Goal: Task Accomplishment & Management: Use online tool/utility

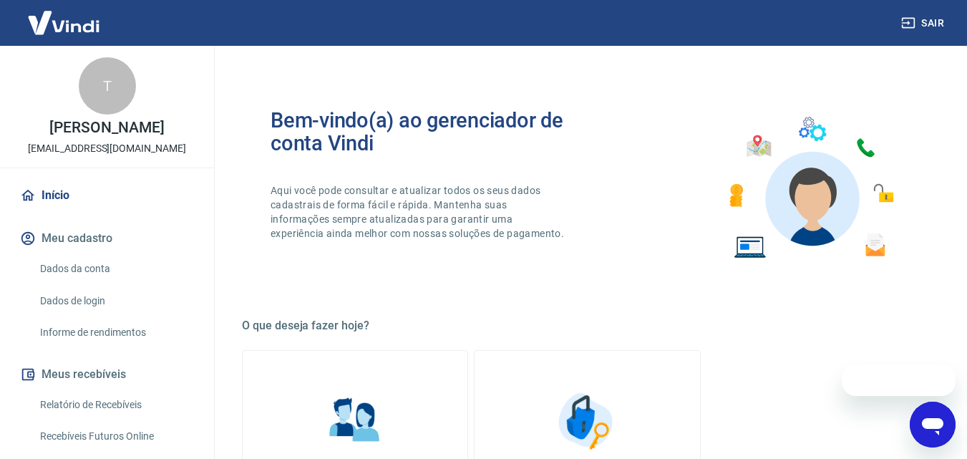
scroll to position [72, 0]
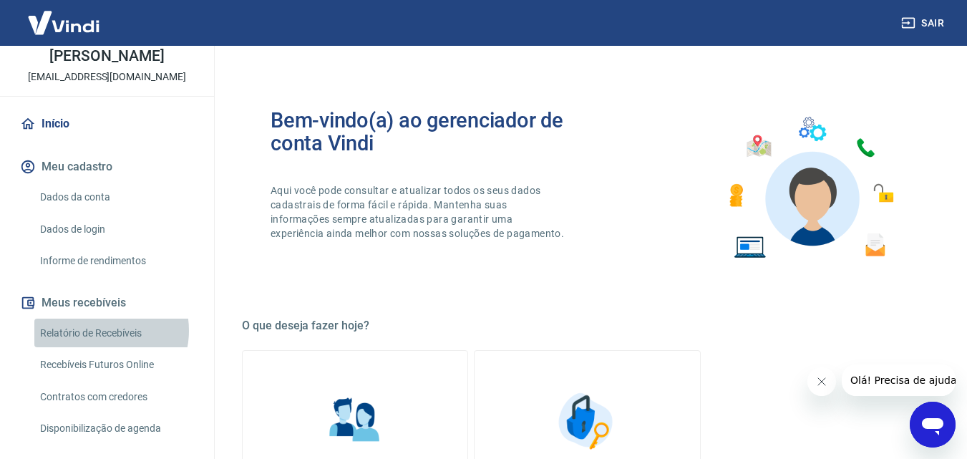
click at [99, 330] on link "Relatório de Recebíveis" at bounding box center [115, 333] width 162 height 29
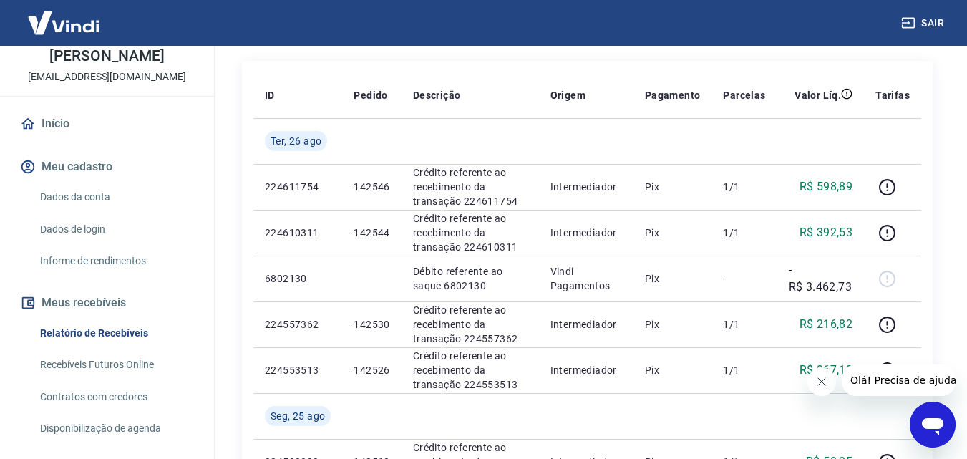
scroll to position [188, 0]
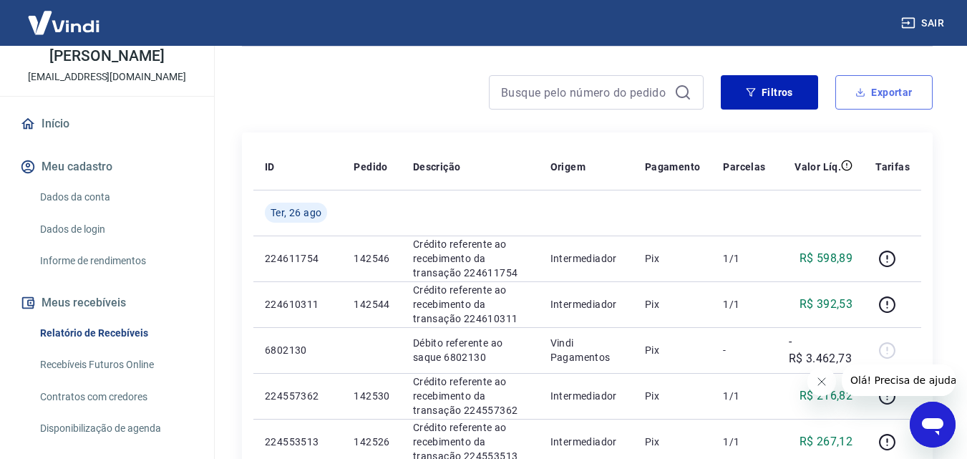
click at [896, 92] on button "Exportar" at bounding box center [883, 92] width 97 height 34
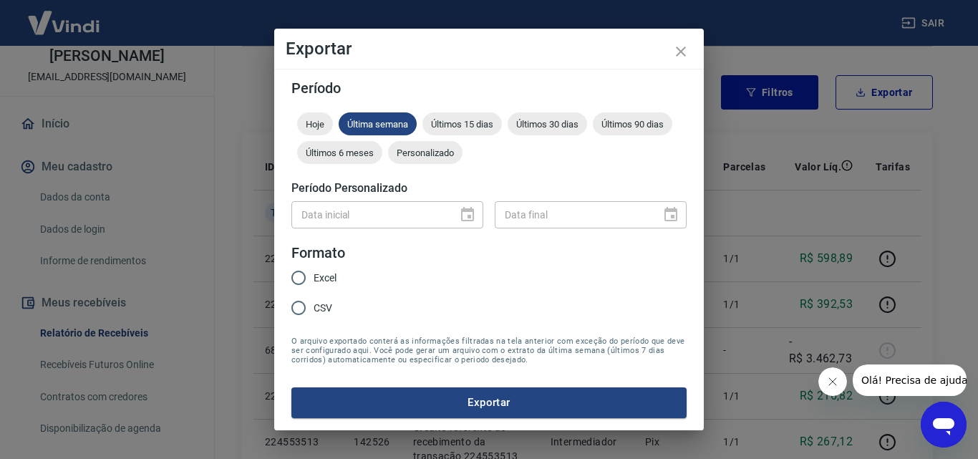
click at [468, 213] on div "Data inicial" at bounding box center [387, 214] width 192 height 26
click at [492, 399] on button "Exportar" at bounding box center [488, 402] width 395 height 30
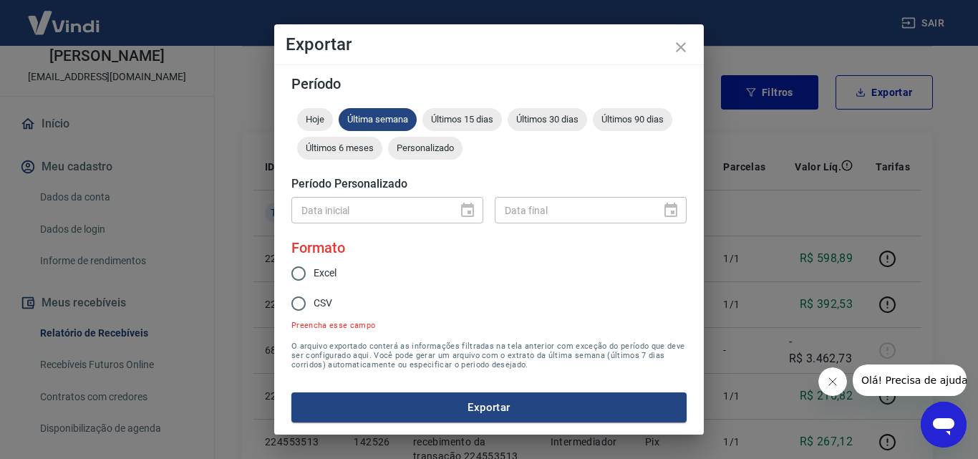
click at [303, 274] on input "Excel" at bounding box center [298, 273] width 30 height 30
radio input "true"
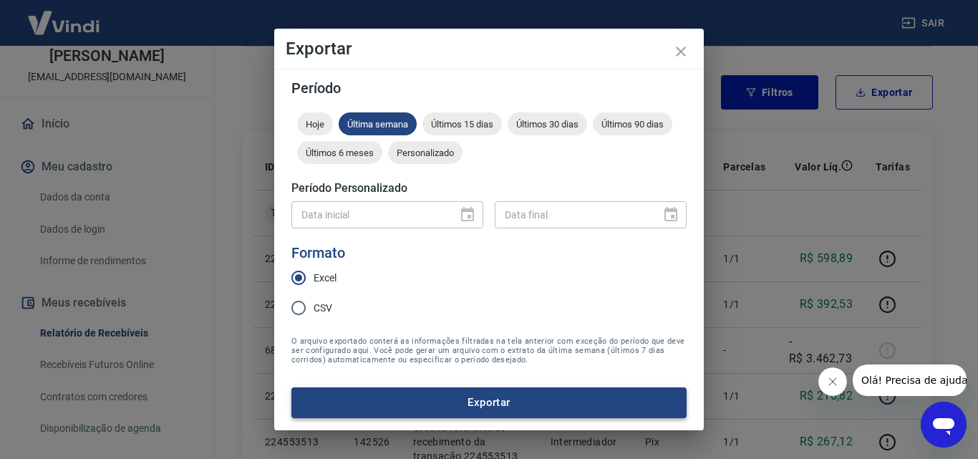
click at [523, 399] on button "Exportar" at bounding box center [488, 402] width 395 height 30
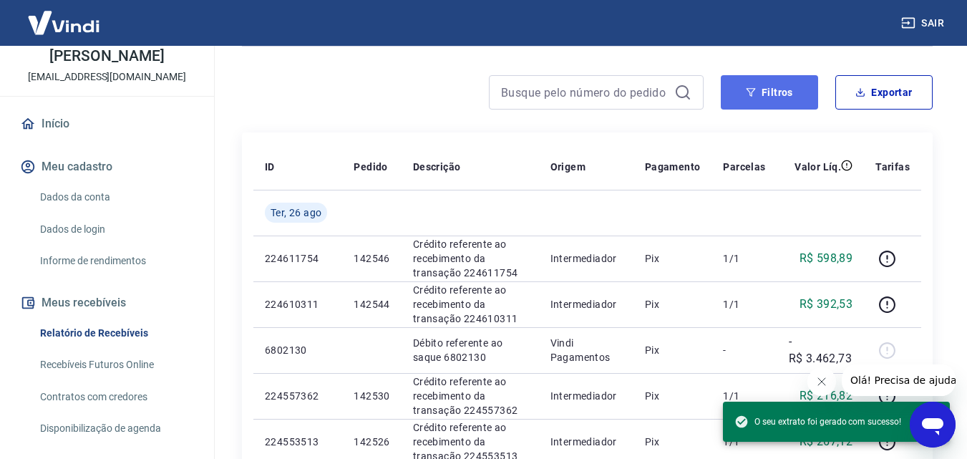
click at [767, 94] on button "Filtros" at bounding box center [769, 92] width 97 height 34
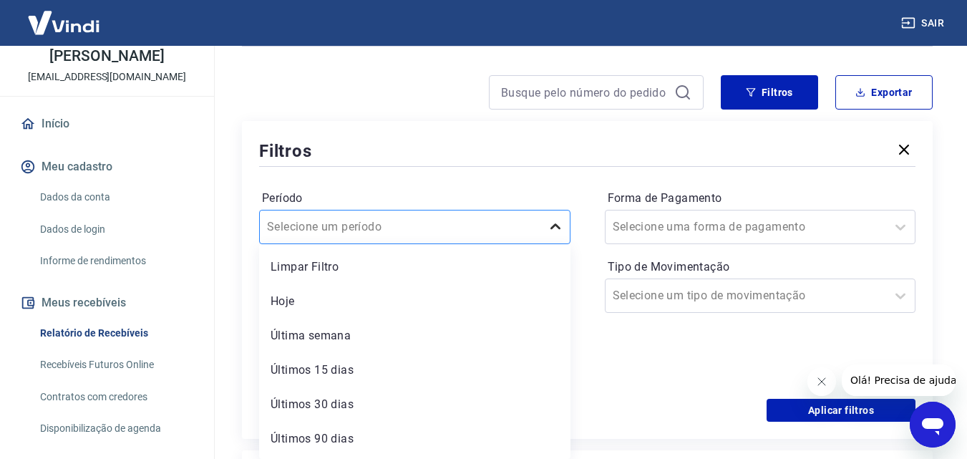
click at [559, 228] on icon at bounding box center [555, 226] width 17 height 17
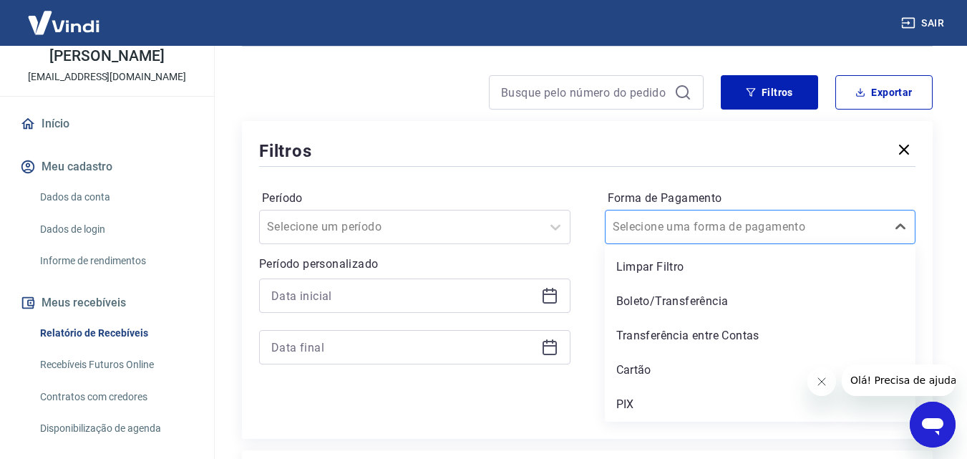
click at [687, 224] on input "Forma de Pagamento" at bounding box center [685, 226] width 145 height 17
click at [552, 298] on icon at bounding box center [549, 295] width 17 height 17
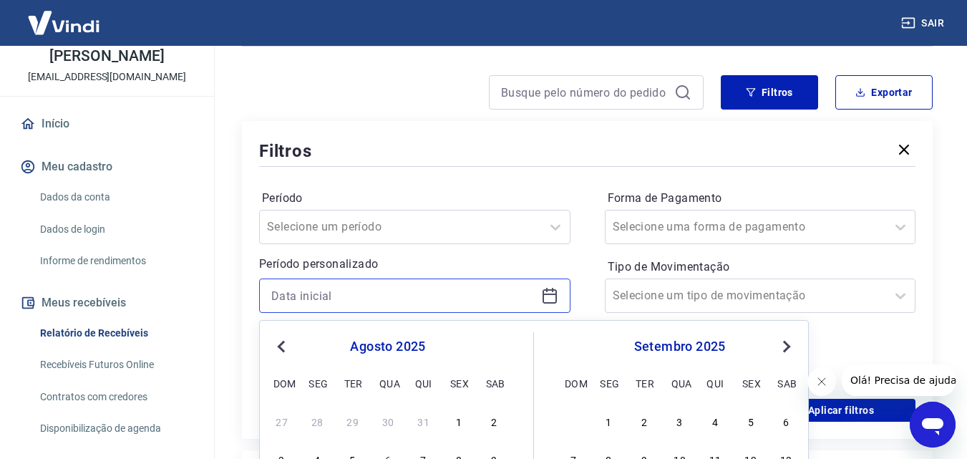
scroll to position [402, 0]
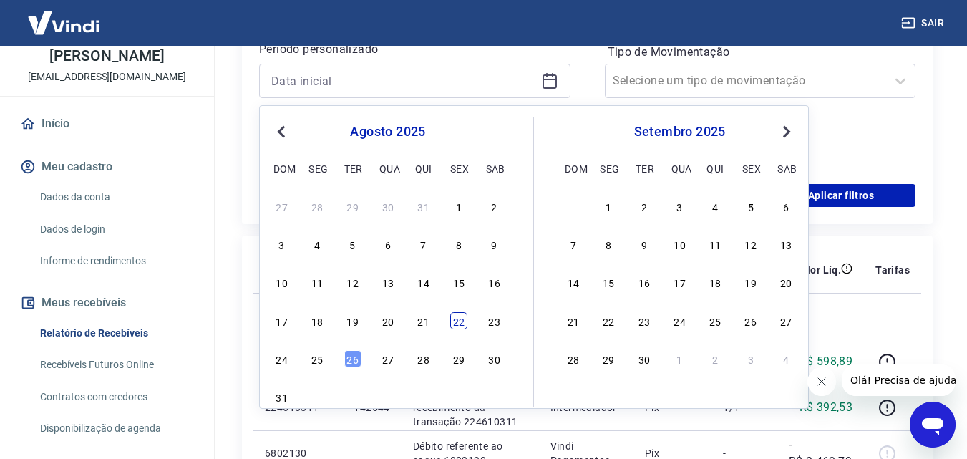
click at [460, 325] on div "22" at bounding box center [458, 320] width 17 height 17
type input "[DATE]"
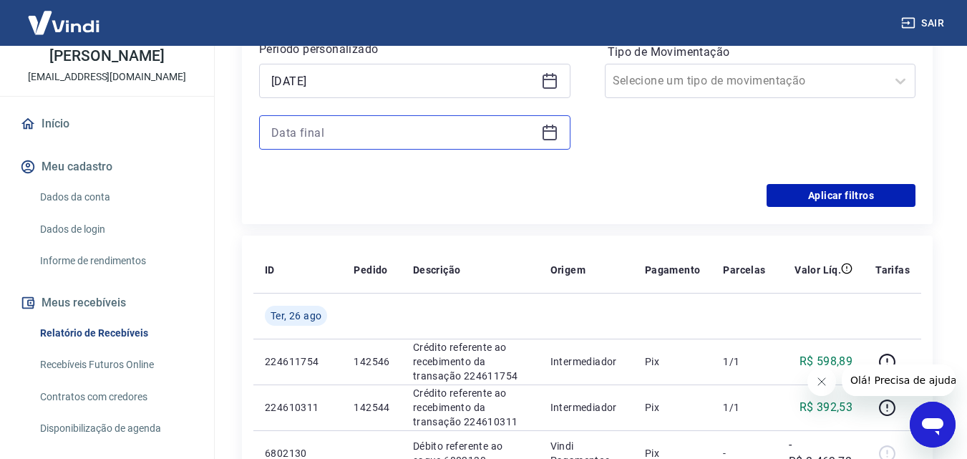
click at [372, 130] on input at bounding box center [403, 132] width 264 height 21
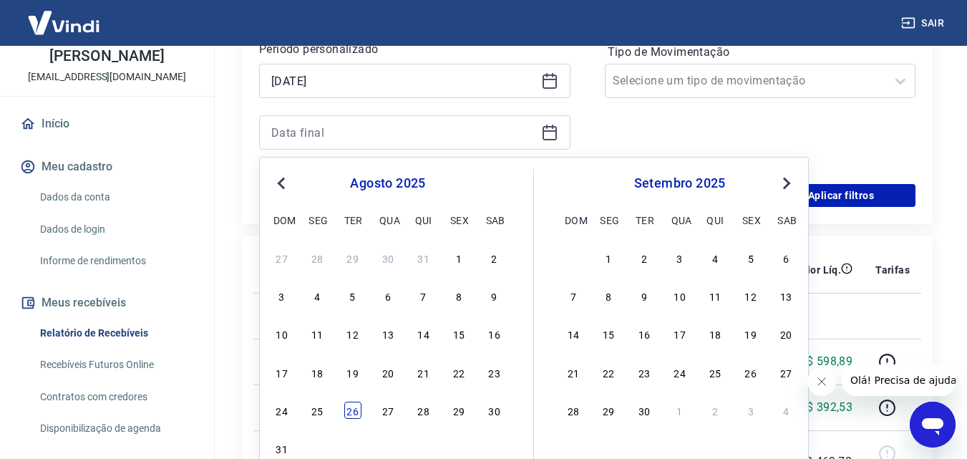
click at [349, 415] on div "26" at bounding box center [352, 410] width 17 height 17
type input "[DATE]"
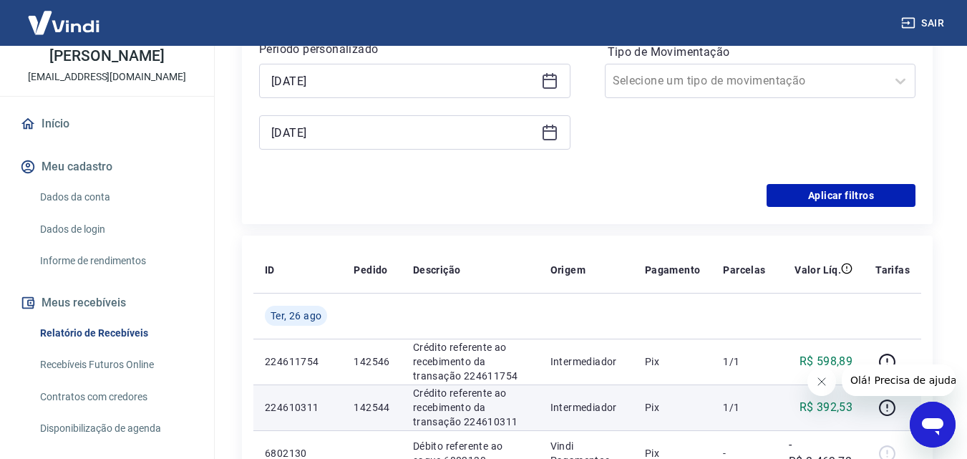
click at [351, 409] on td "142544" at bounding box center [371, 407] width 59 height 46
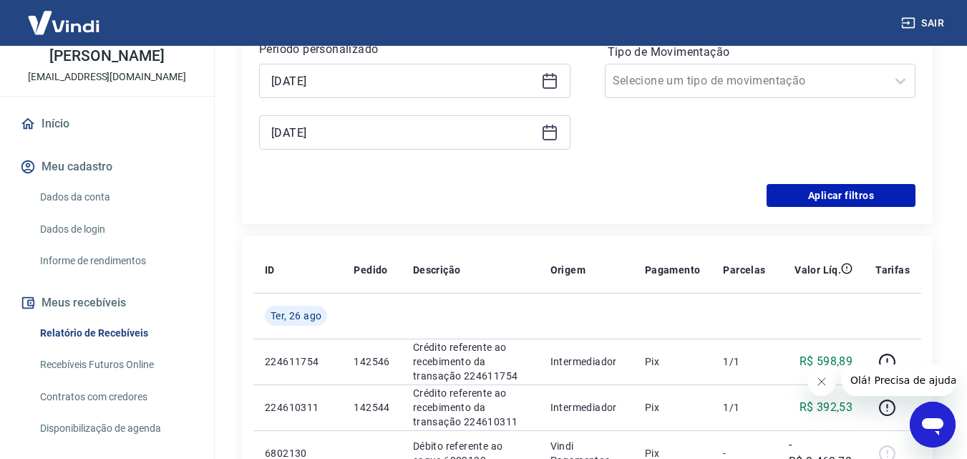
scroll to position [188, 0]
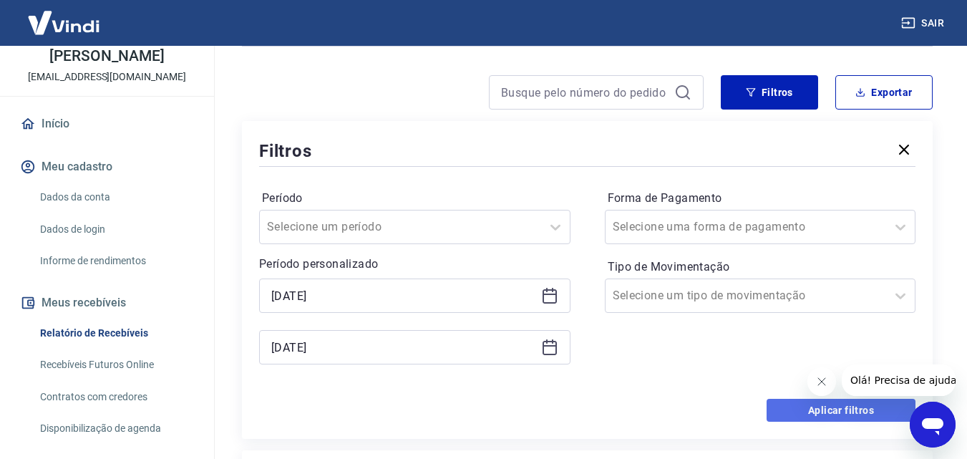
click at [817, 409] on button "Aplicar filtros" at bounding box center [841, 410] width 149 height 23
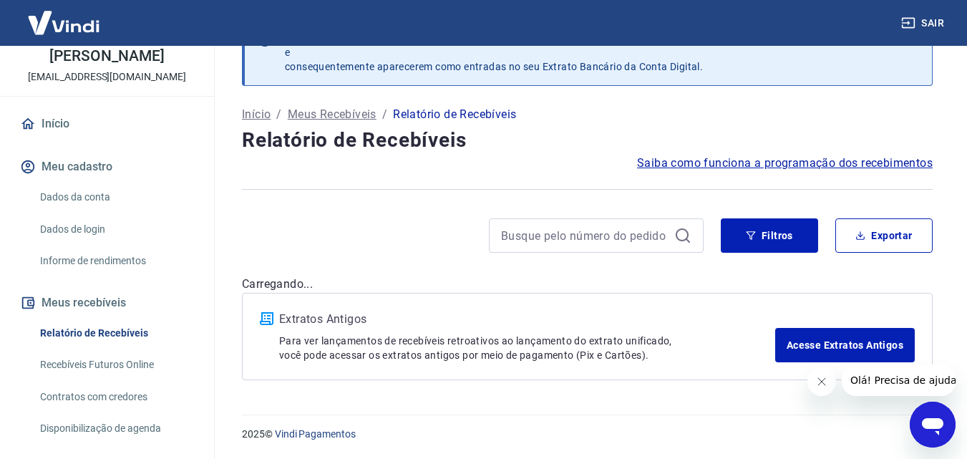
scroll to position [188, 0]
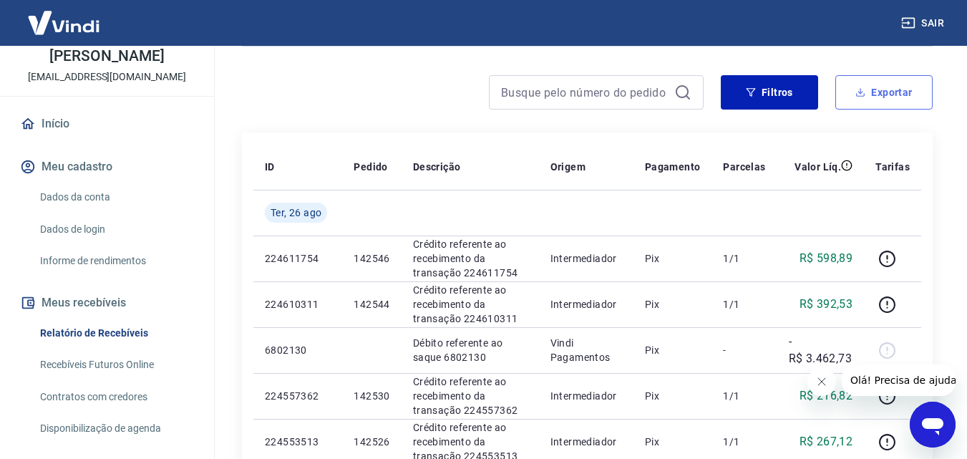
click at [875, 89] on button "Exportar" at bounding box center [883, 92] width 97 height 34
type input "[DATE]"
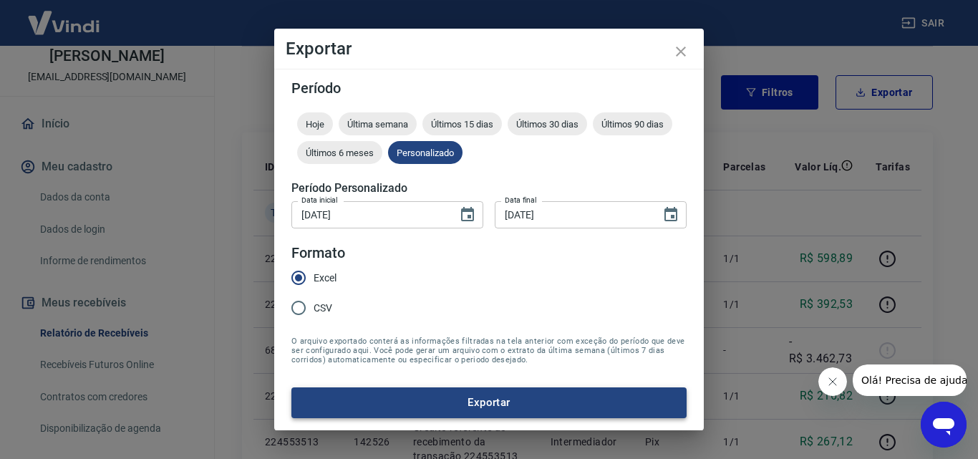
click at [490, 412] on button "Exportar" at bounding box center [488, 402] width 395 height 30
